Goal: Information Seeking & Learning: Learn about a topic

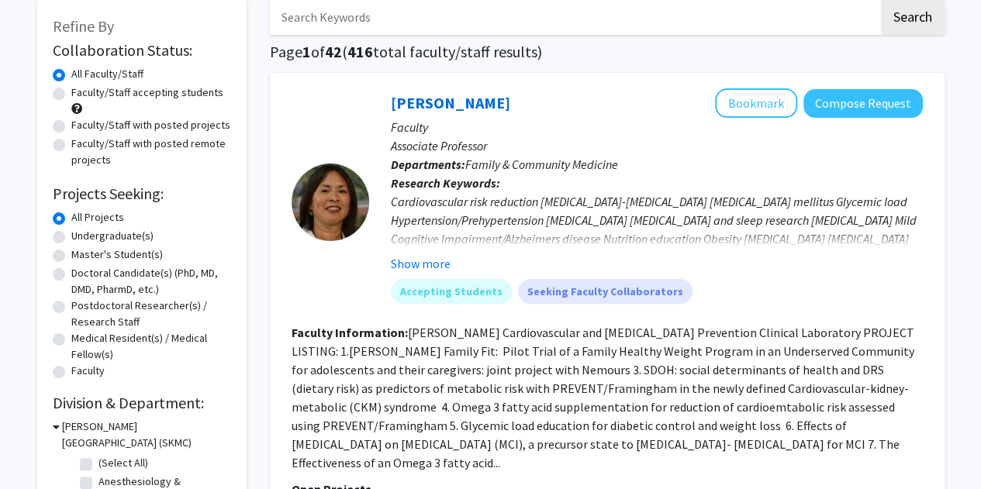
scroll to position [88, 0]
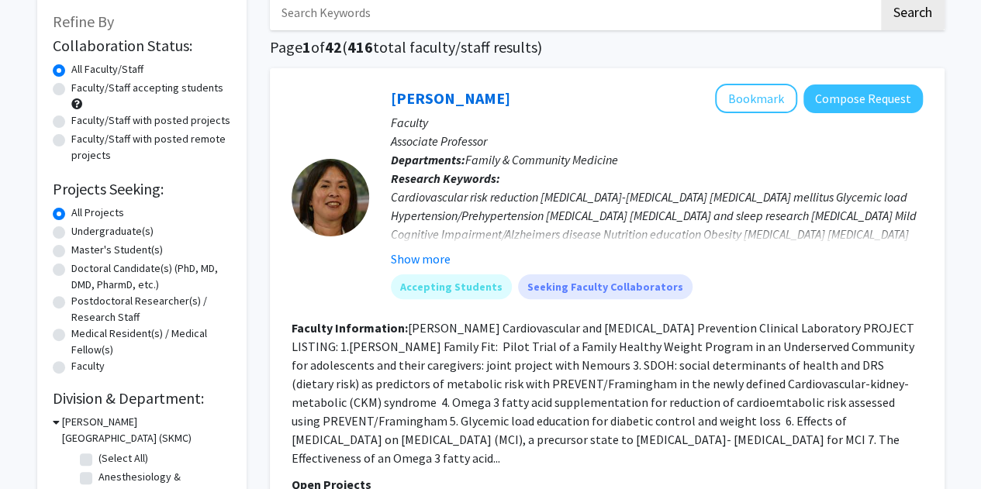
click at [71, 88] on label "Faculty/Staff accepting students" at bounding box center [147, 88] width 152 height 16
click at [71, 88] on input "Faculty/Staff accepting students" at bounding box center [76, 85] width 10 height 10
radio input "true"
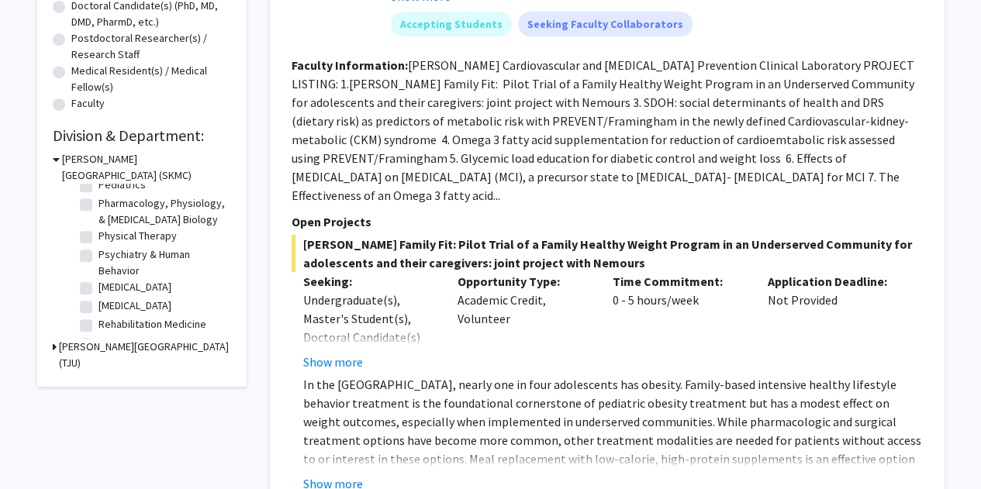
scroll to position [515, 0]
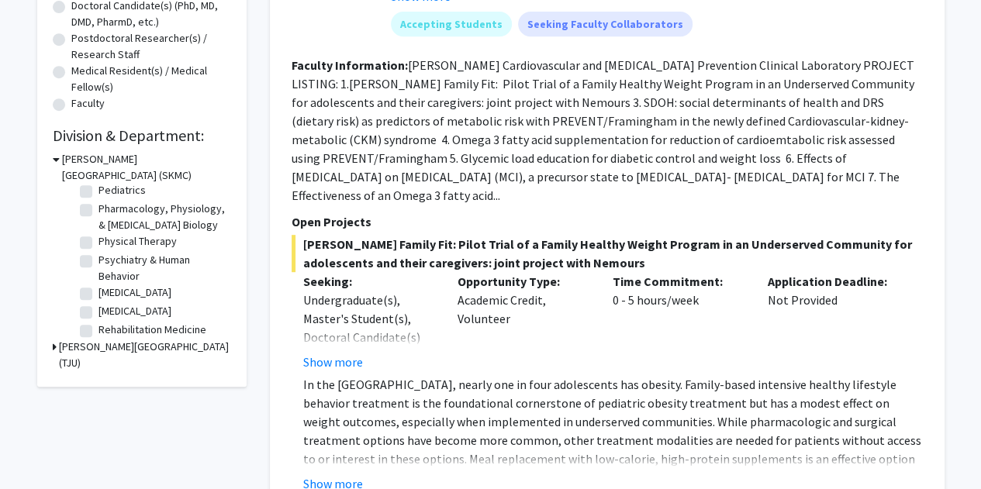
click at [98, 250] on label "Physical Therapy" at bounding box center [137, 241] width 78 height 16
click at [98, 243] on input "Physical Therapy" at bounding box center [103, 238] width 10 height 10
checkbox input "true"
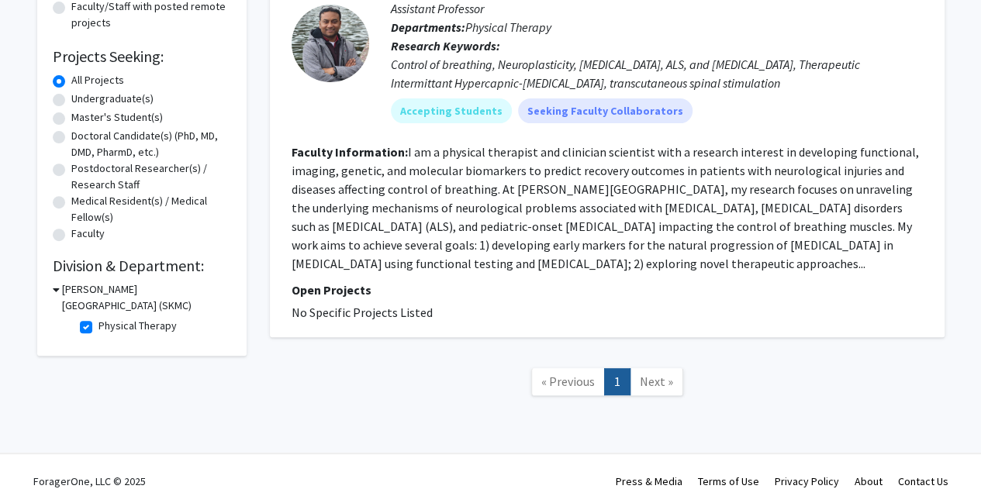
scroll to position [251, 0]
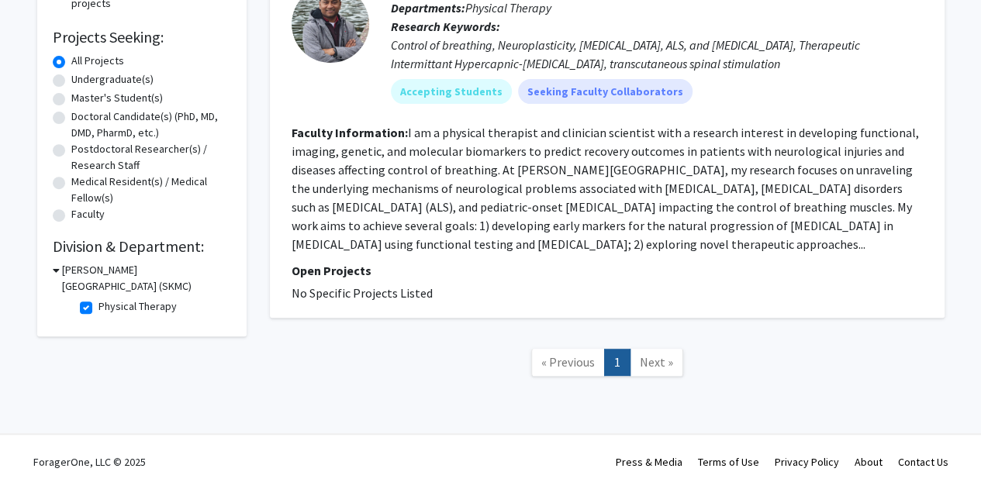
click at [98, 300] on label "Physical Therapy" at bounding box center [137, 307] width 78 height 16
click at [98, 300] on input "Physical Therapy" at bounding box center [103, 304] width 10 height 10
checkbox input "false"
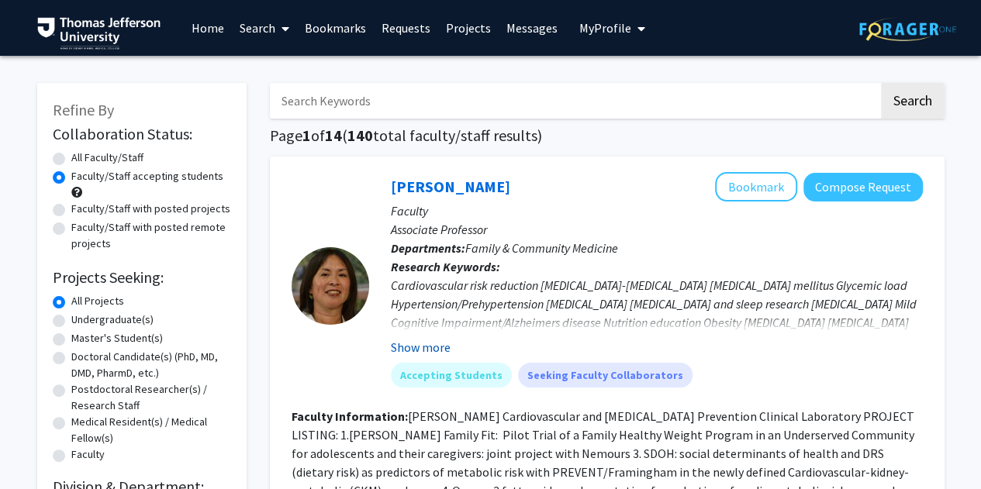
click at [426, 350] on button "Show more" at bounding box center [421, 347] width 60 height 19
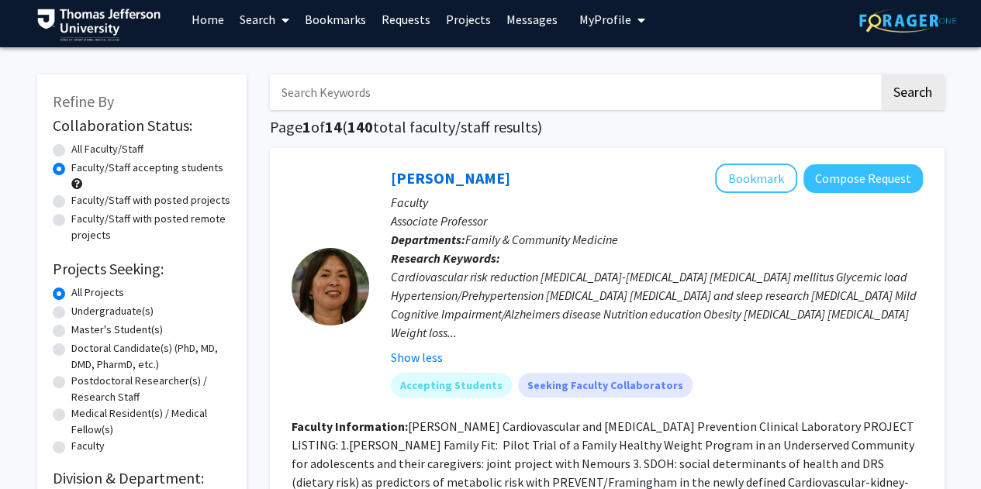
scroll to position [9, 0]
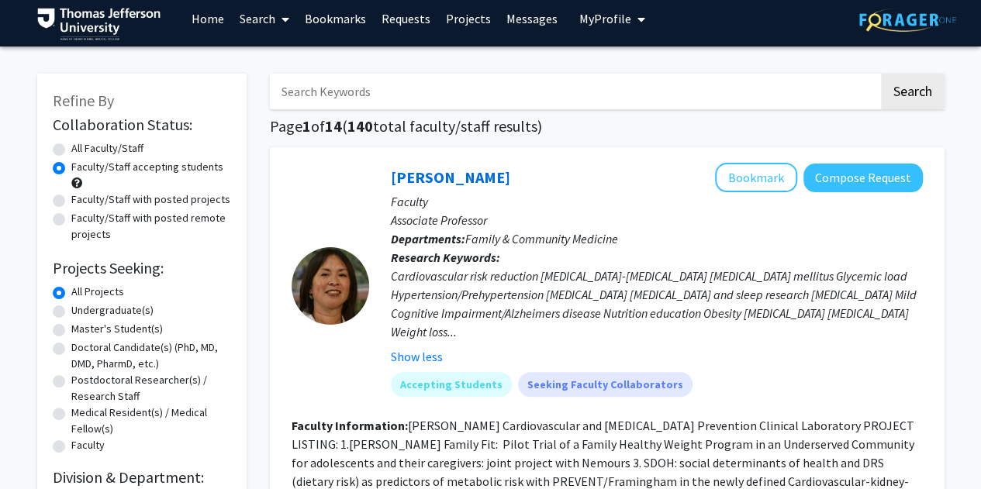
click at [280, 21] on span at bounding box center [282, 19] width 14 height 54
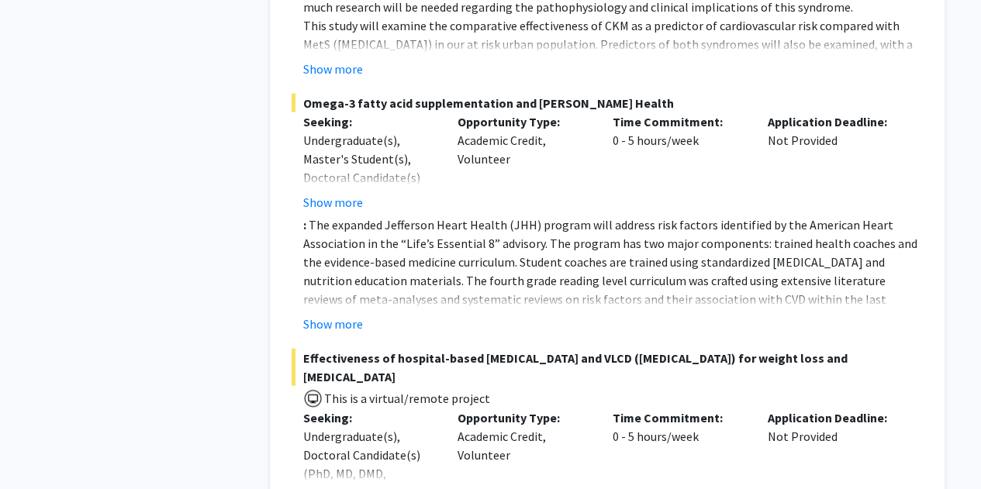
scroll to position [0, 0]
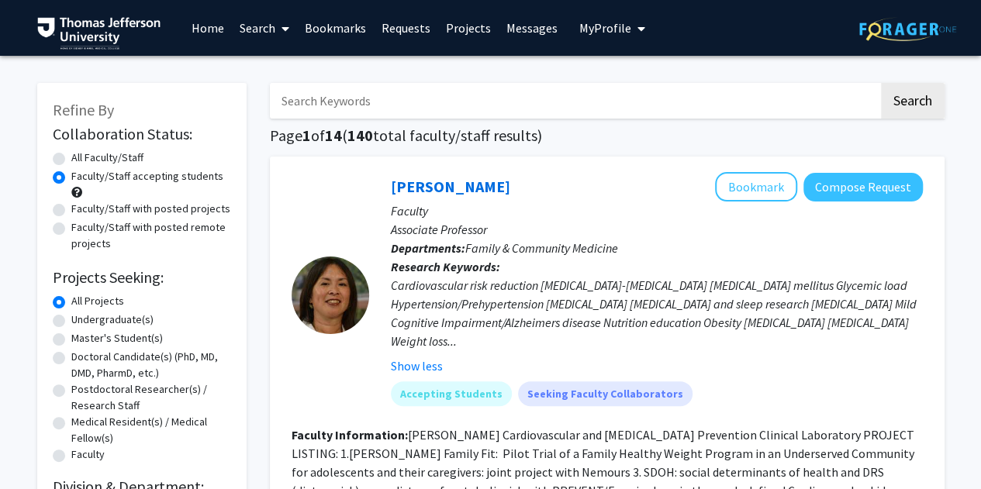
click at [424, 101] on input "Search Keywords" at bounding box center [574, 101] width 609 height 36
type input "[MEDICAL_DATA]"
click at [881, 83] on button "Search" at bounding box center [913, 101] width 64 height 36
radio input "true"
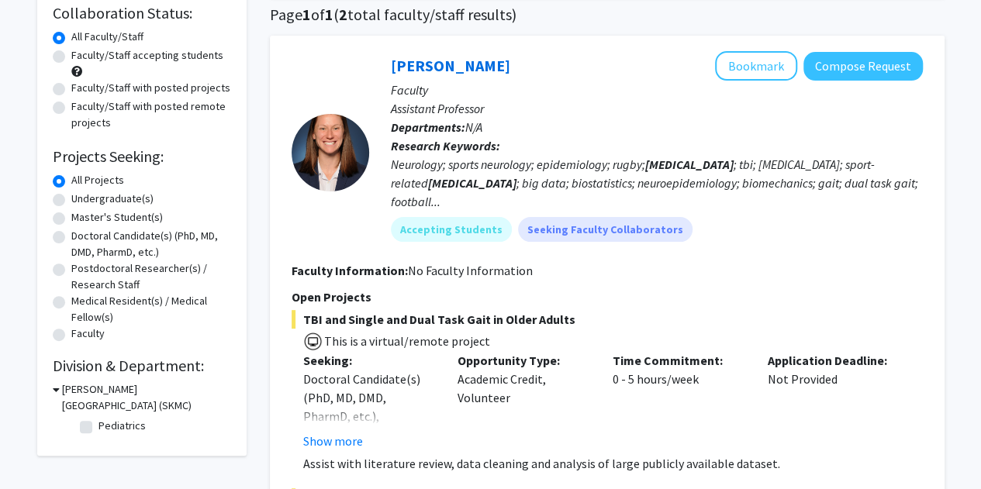
scroll to position [125, 0]
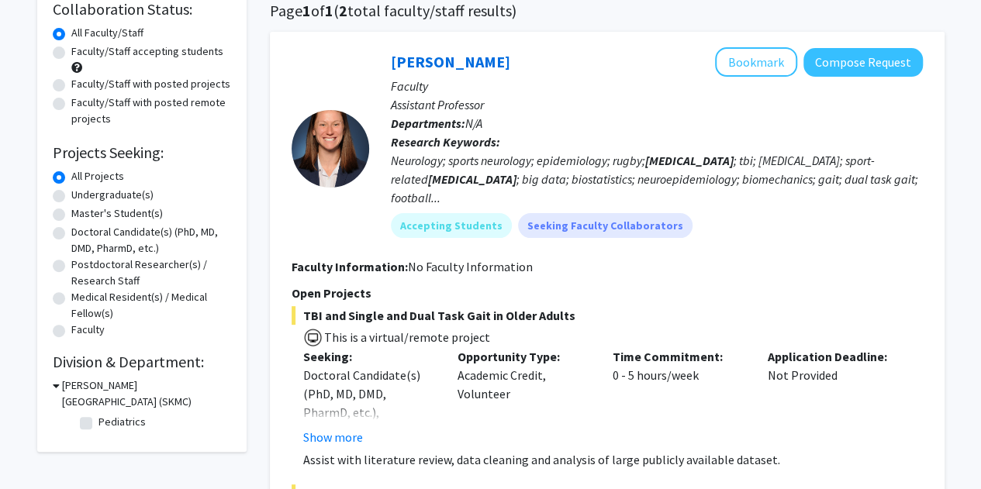
click at [71, 234] on label "Doctoral Candidate(s) (PhD, MD, DMD, PharmD, etc.)" at bounding box center [151, 240] width 160 height 33
click at [71, 234] on input "Doctoral Candidate(s) (PhD, MD, DMD, PharmD, etc.)" at bounding box center [76, 229] width 10 height 10
radio input "true"
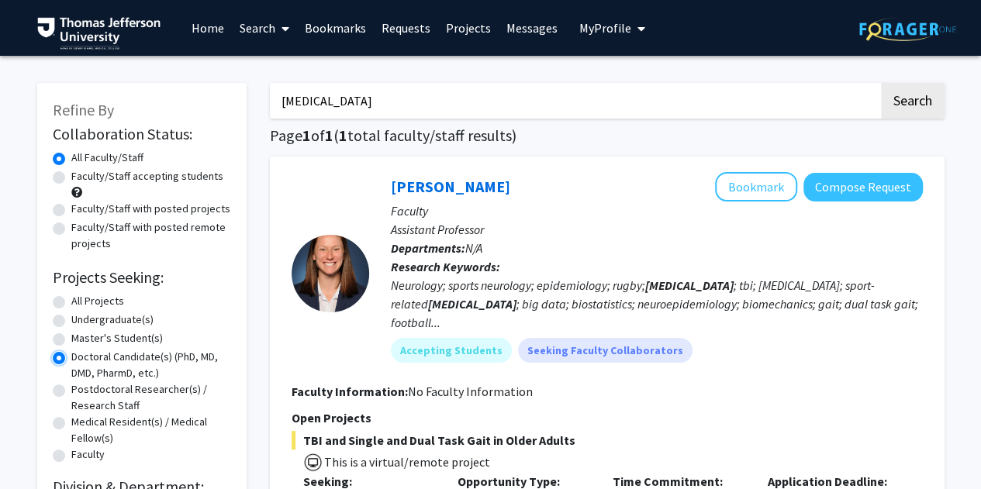
scroll to position [1, 0]
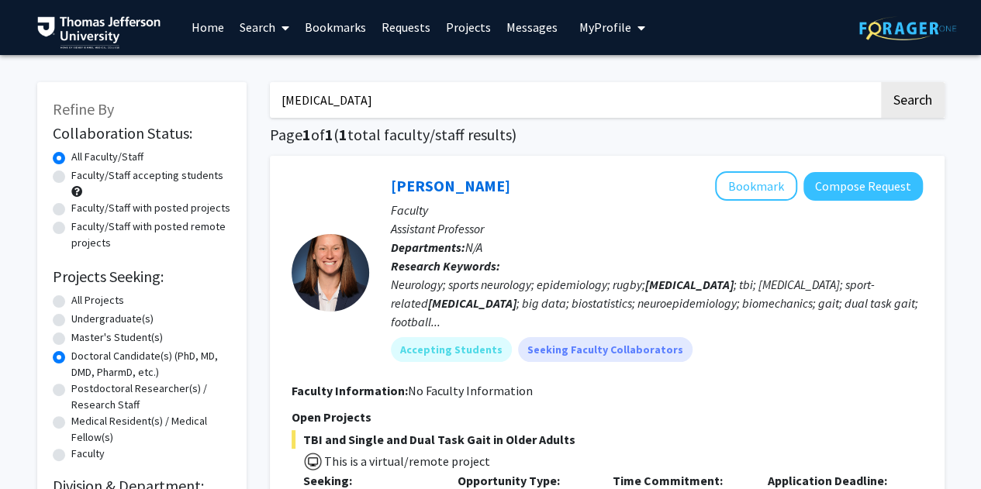
drag, startPoint x: 381, startPoint y: 105, endPoint x: 274, endPoint y: 110, distance: 107.1
click at [274, 110] on input "[MEDICAL_DATA]" at bounding box center [574, 100] width 609 height 36
click at [881, 82] on button "Search" at bounding box center [913, 100] width 64 height 36
radio input "true"
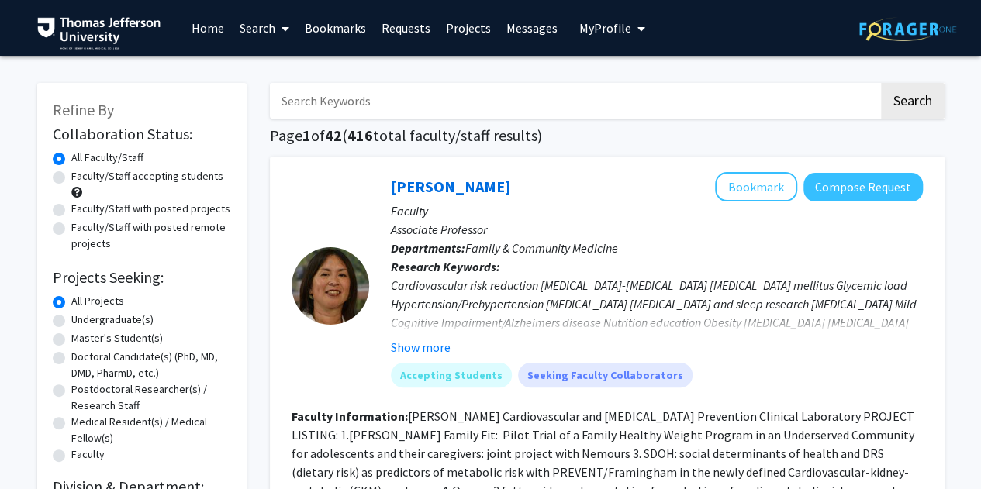
click at [453, 347] on div "Show more" at bounding box center [657, 347] width 532 height 19
click at [440, 350] on button "Show more" at bounding box center [421, 347] width 60 height 19
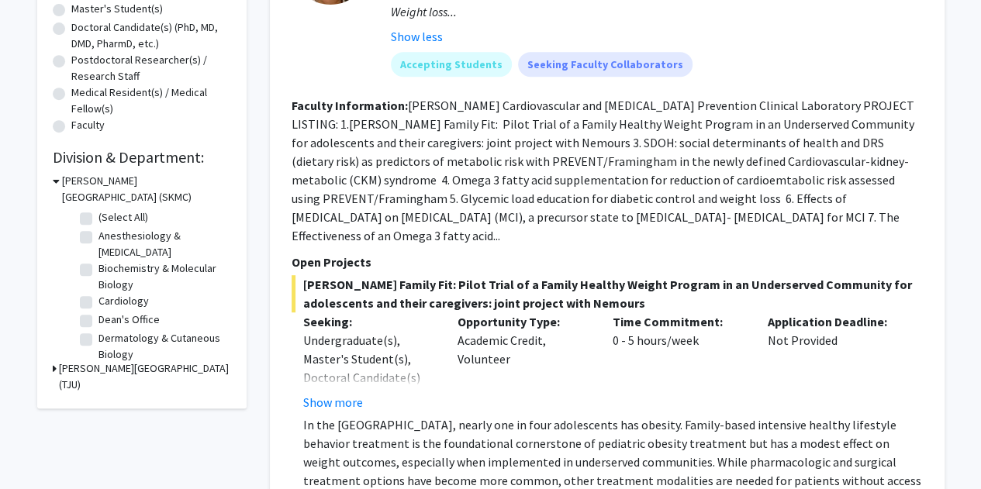
scroll to position [330, 0]
click at [354, 392] on button "Show more" at bounding box center [333, 401] width 60 height 19
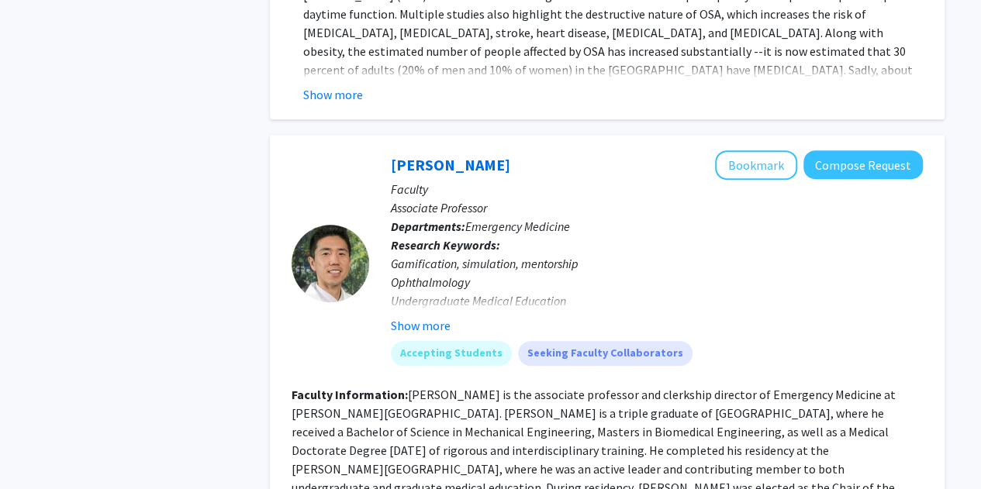
scroll to position [3232, 0]
click at [430, 317] on button "Show more" at bounding box center [421, 326] width 60 height 19
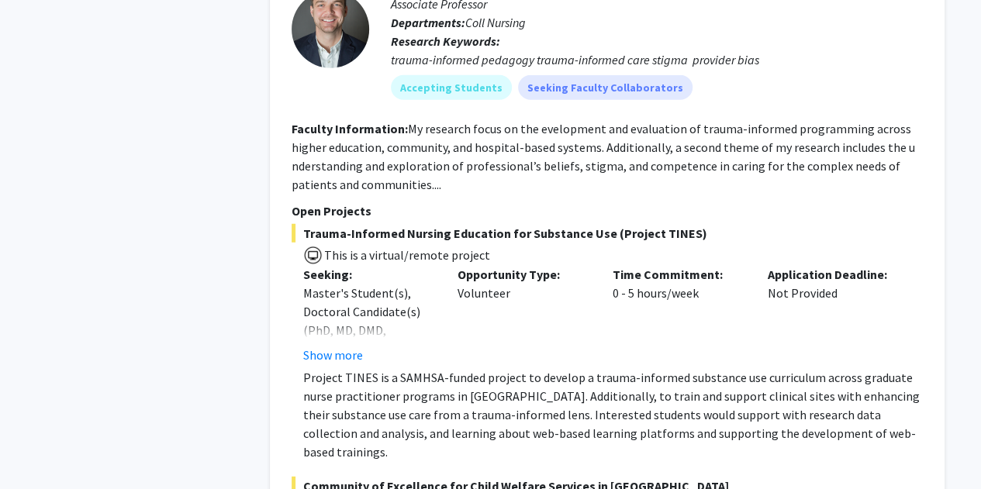
scroll to position [7882, 0]
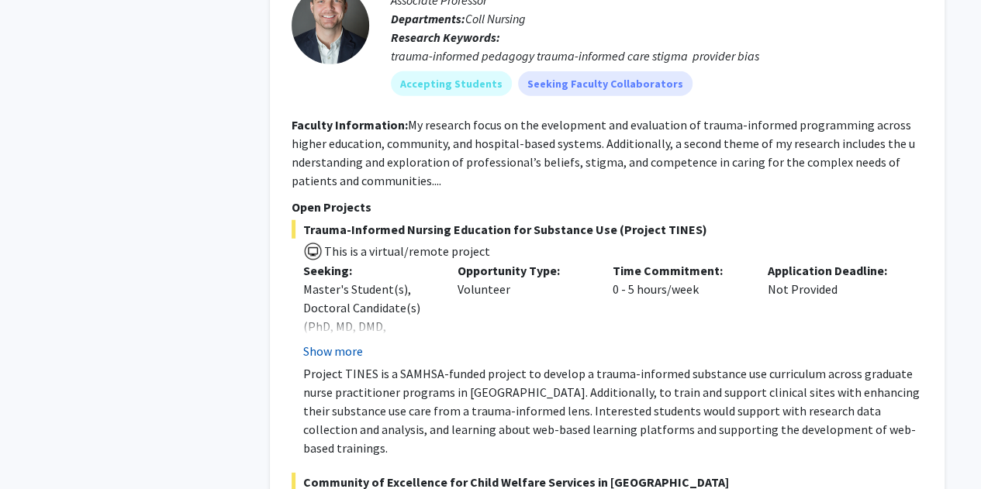
click at [332, 342] on button "Show more" at bounding box center [333, 351] width 60 height 19
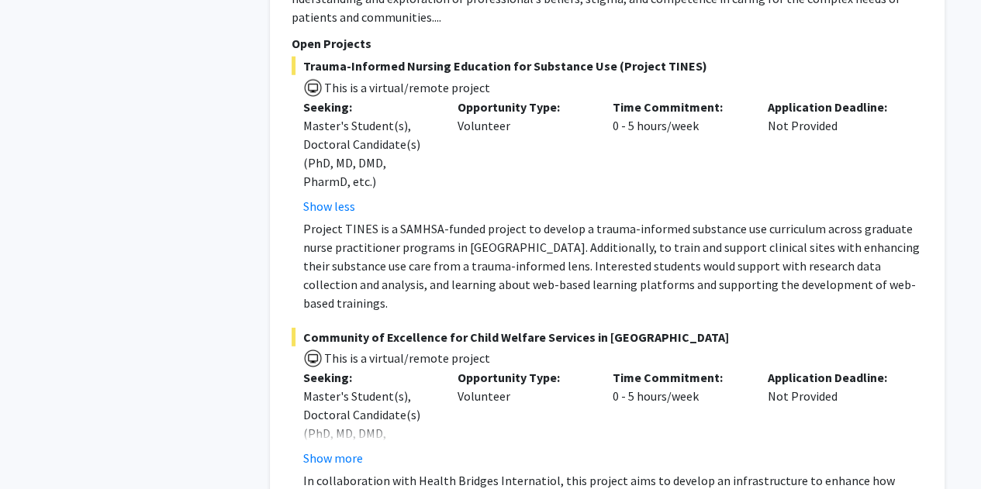
scroll to position [8064, 0]
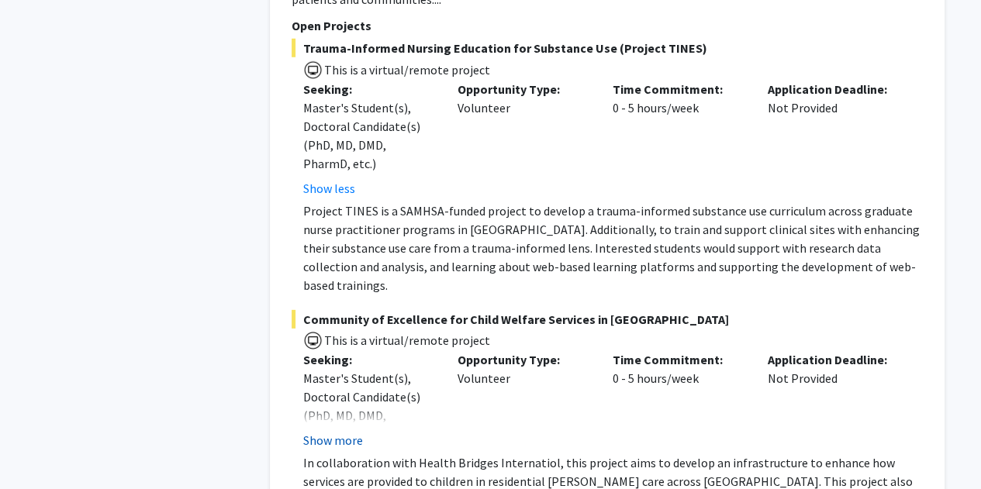
click at [340, 431] on button "Show more" at bounding box center [333, 440] width 60 height 19
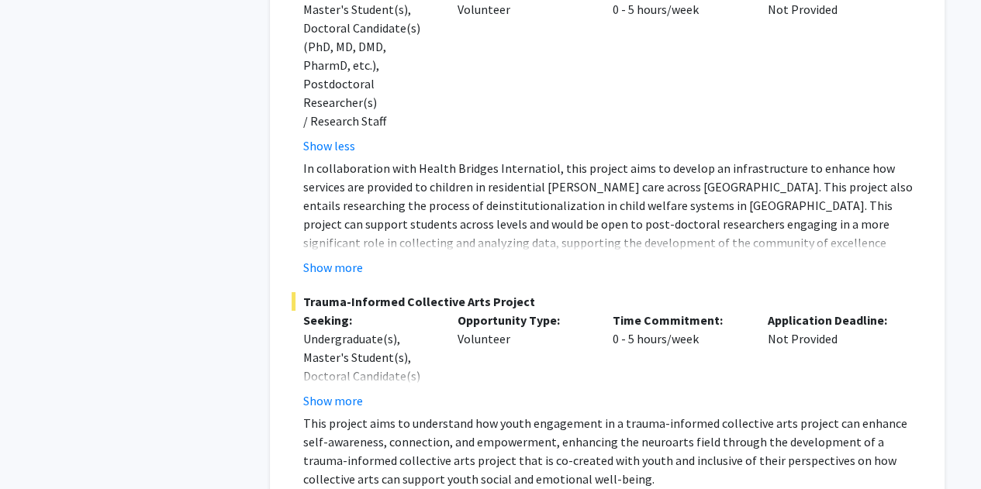
scroll to position [8434, 0]
click at [346, 391] on button "Show more" at bounding box center [333, 400] width 60 height 19
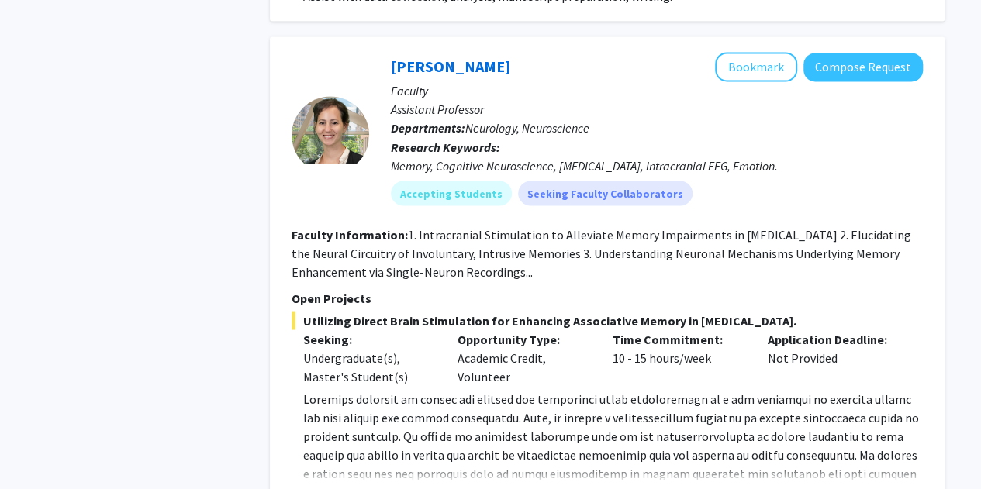
scroll to position [10124, 0]
